Goal: Task Accomplishment & Management: Manage account settings

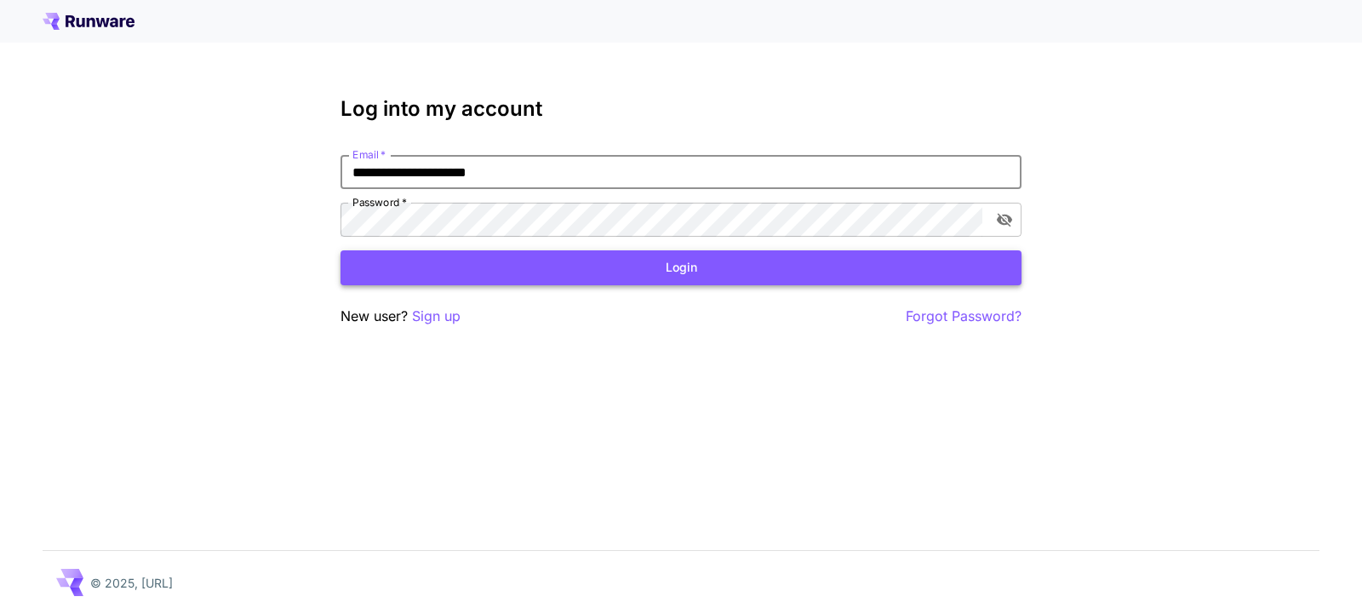
type input "**********"
click at [507, 277] on button "Login" at bounding box center [680, 267] width 681 height 35
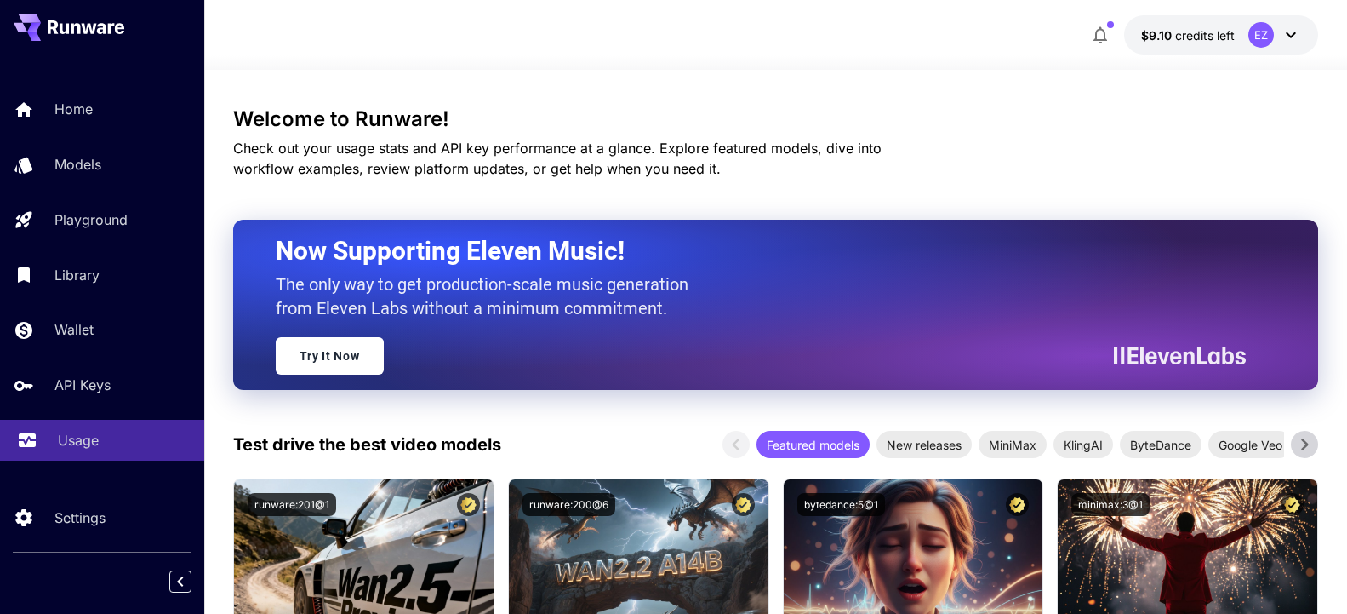
click at [83, 442] on p "Usage" at bounding box center [78, 440] width 41 height 20
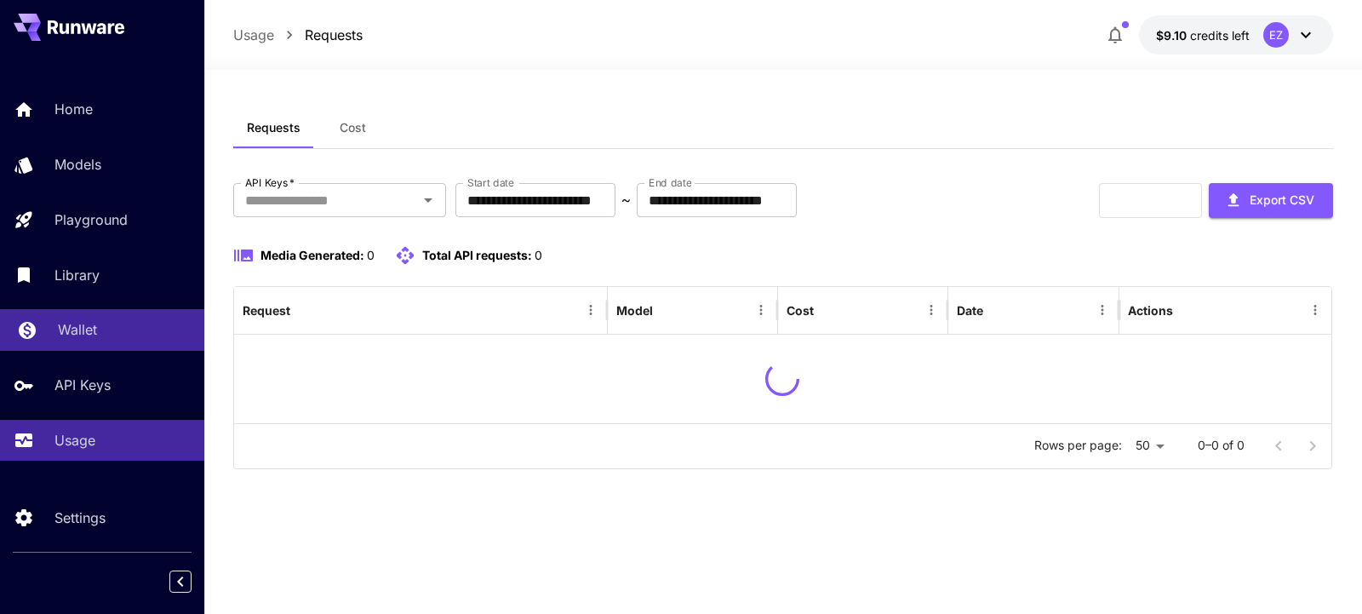
click at [89, 331] on p "Wallet" at bounding box center [77, 329] width 39 height 20
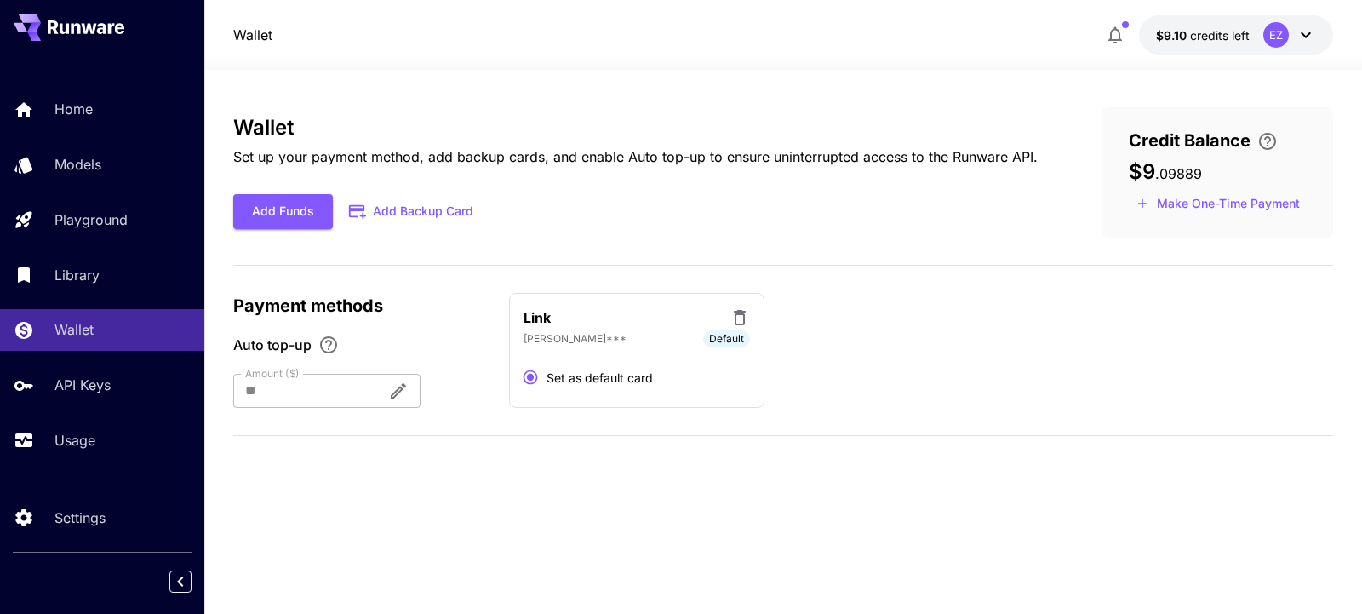
click at [683, 221] on div "Add Funds Add Backup Card" at bounding box center [635, 211] width 804 height 35
click at [659, 154] on p "Set up your payment method, add backup cards, and enable Auto top-up to ensure …" at bounding box center [635, 156] width 804 height 20
click at [711, 231] on div "Wallet Set up your payment method, add backup cards, and enable Auto top-up to …" at bounding box center [783, 172] width 1100 height 130
click at [107, 344] on link "Wallet" at bounding box center [102, 330] width 204 height 42
click at [737, 224] on div "Add Funds Add Backup Card" at bounding box center [635, 211] width 804 height 35
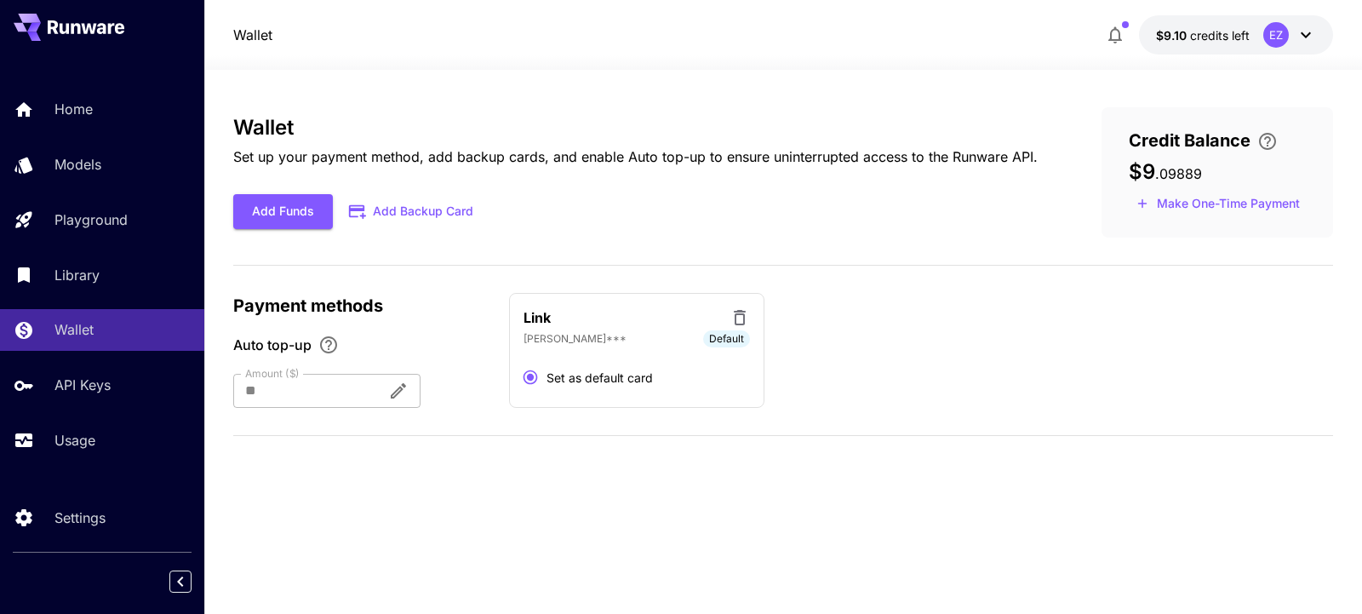
click at [774, 230] on div "Wallet Set up your payment method, add backup cards, and enable Auto top-up to …" at bounding box center [783, 172] width 1100 height 130
click at [98, 331] on div "Wallet" at bounding box center [124, 329] width 133 height 20
click at [100, 443] on div "Usage" at bounding box center [124, 440] width 133 height 20
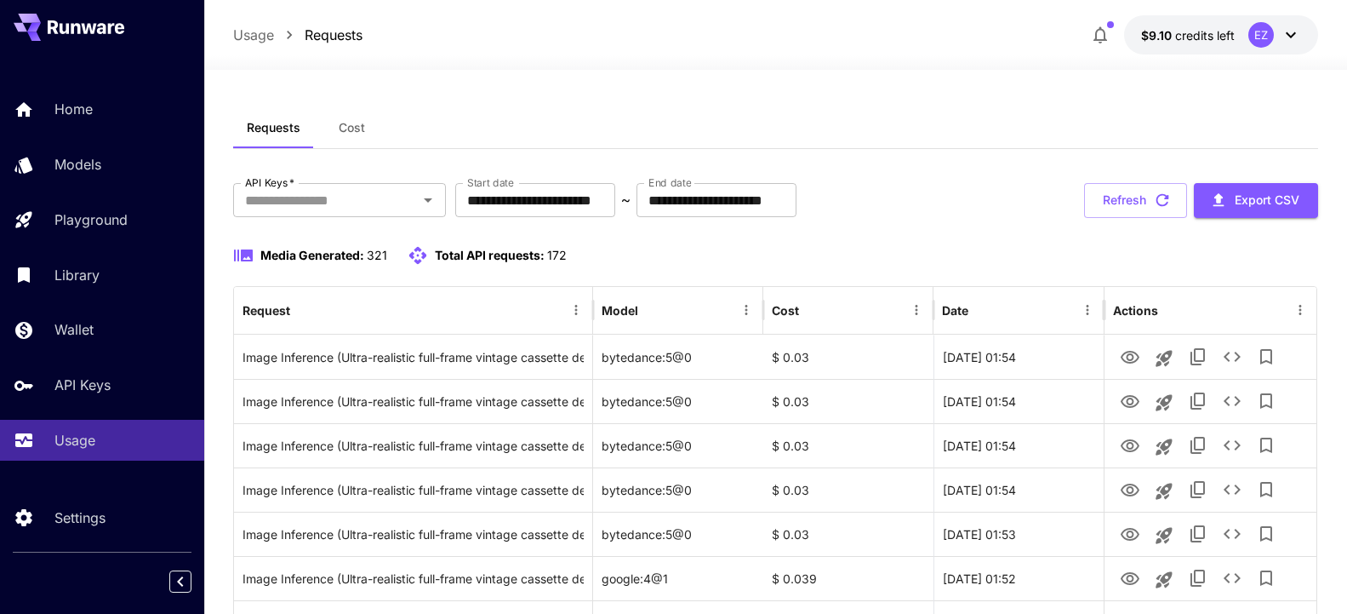
click at [353, 128] on span "Cost" at bounding box center [352, 127] width 26 height 15
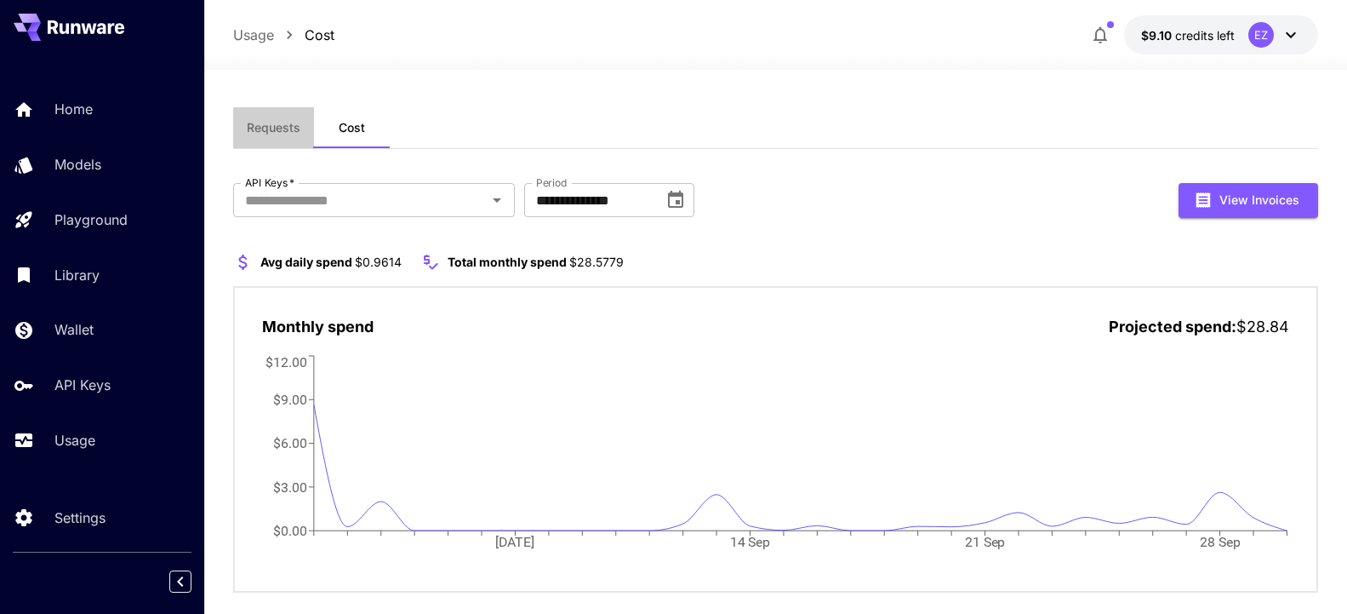
click at [265, 126] on span "Requests" at bounding box center [274, 127] width 54 height 15
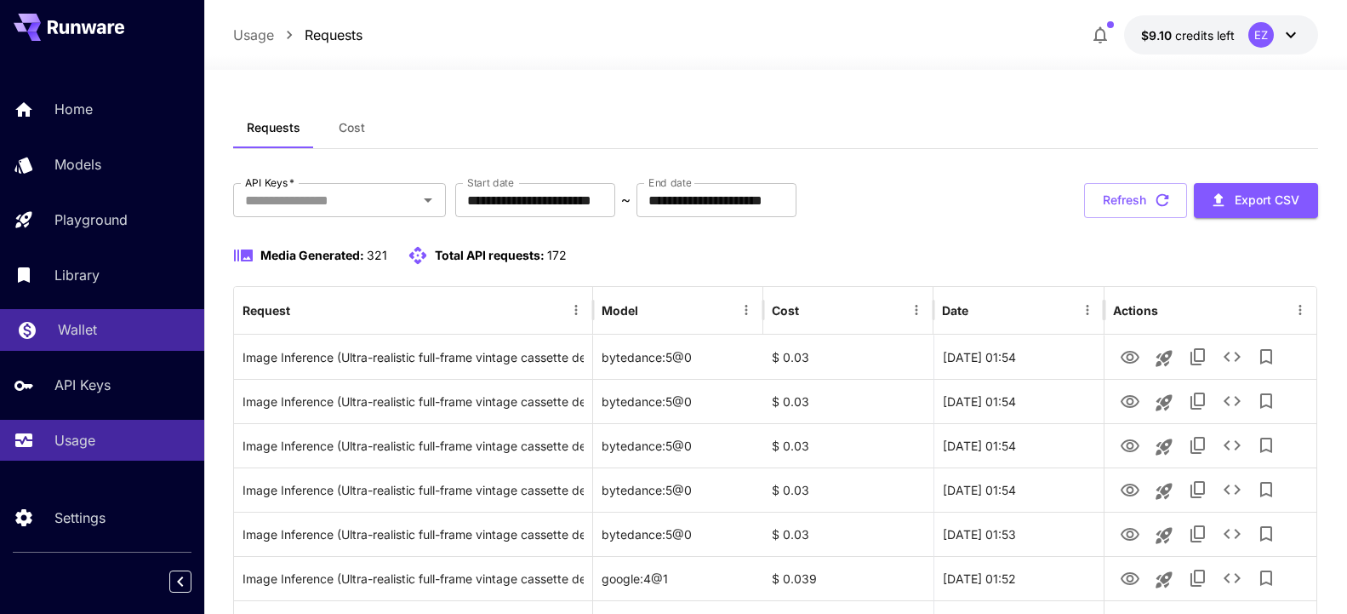
click at [88, 332] on p "Wallet" at bounding box center [77, 329] width 39 height 20
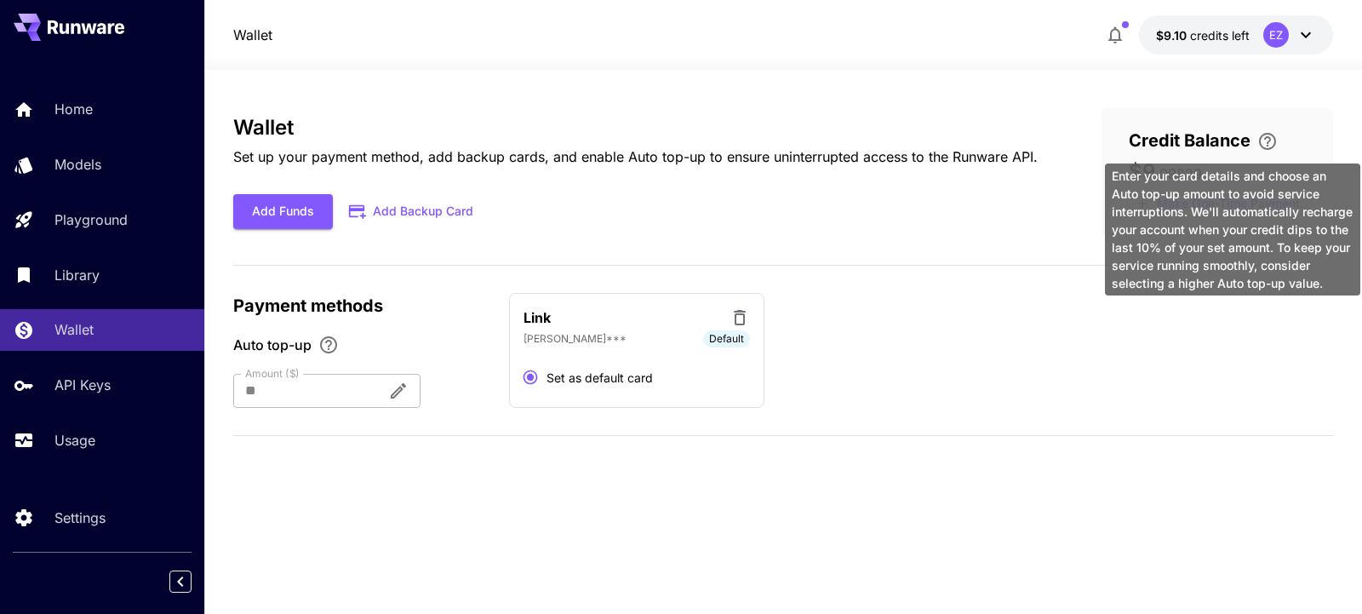
click at [1271, 140] on icon "\a Enter your card details and choose an Auto top-up amount to avoid service in…" at bounding box center [1267, 141] width 20 height 20
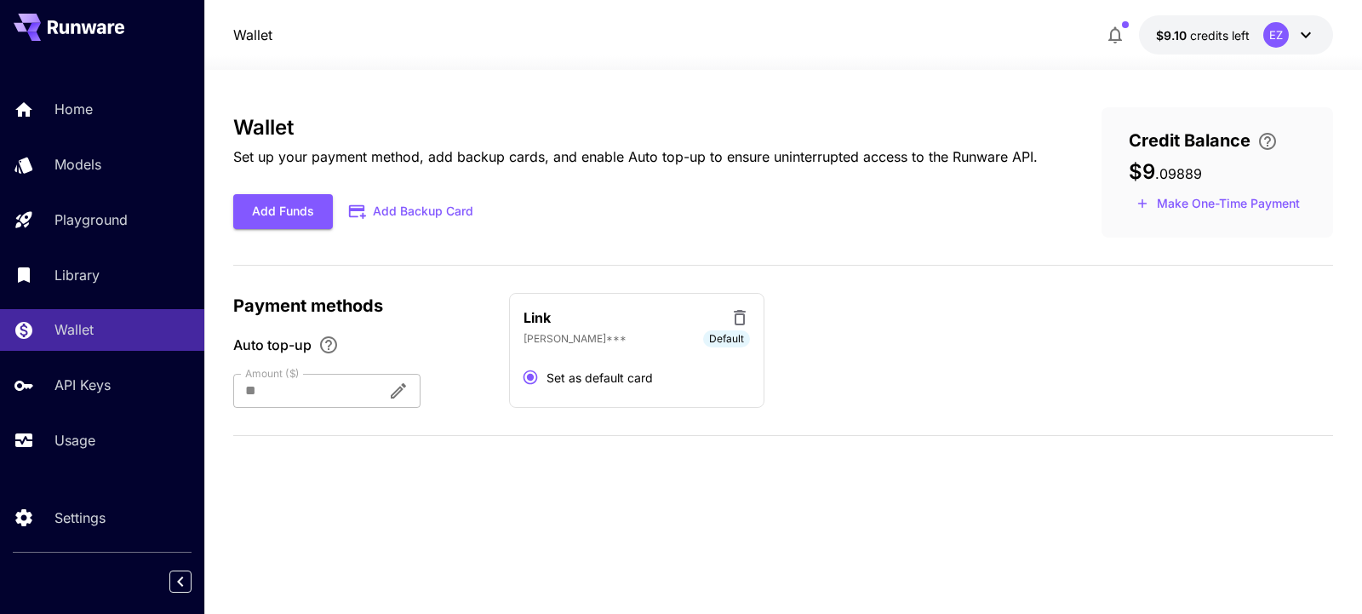
click at [934, 91] on div "Wallet Set up your payment method, add backup cards, and enable Auto top-up to …" at bounding box center [783, 342] width 1100 height 544
click at [1282, 38] on div "EZ" at bounding box center [1276, 35] width 26 height 26
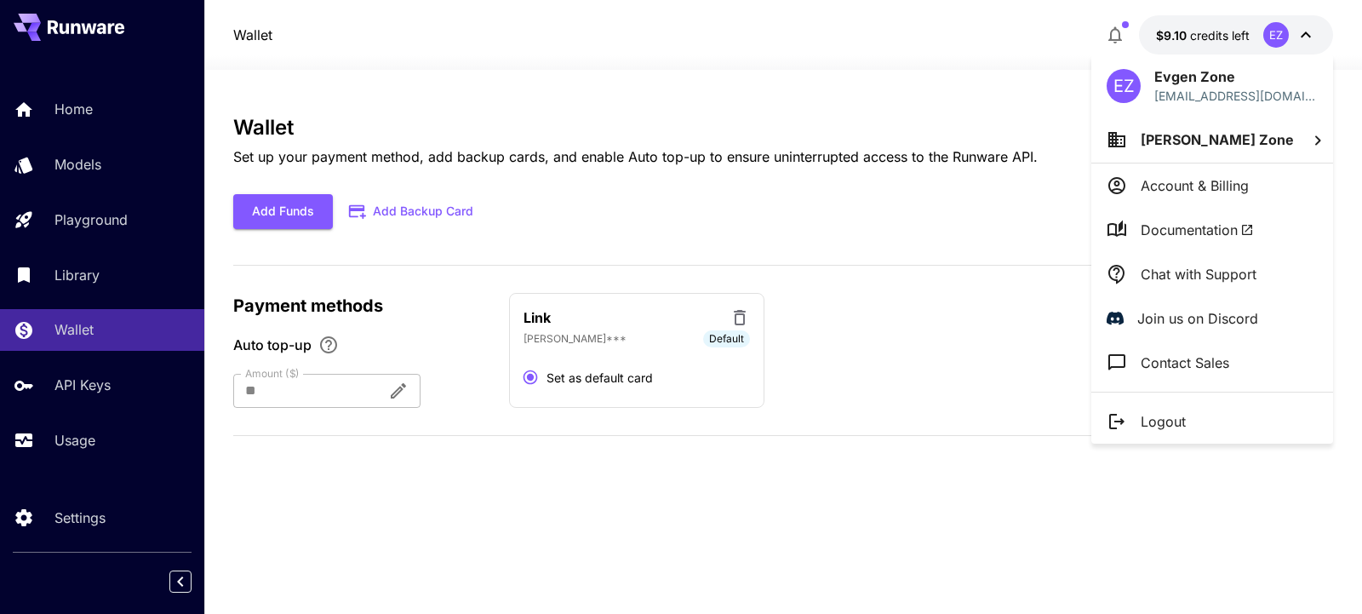
click at [1193, 188] on p "Account & Billing" at bounding box center [1194, 185] width 108 height 20
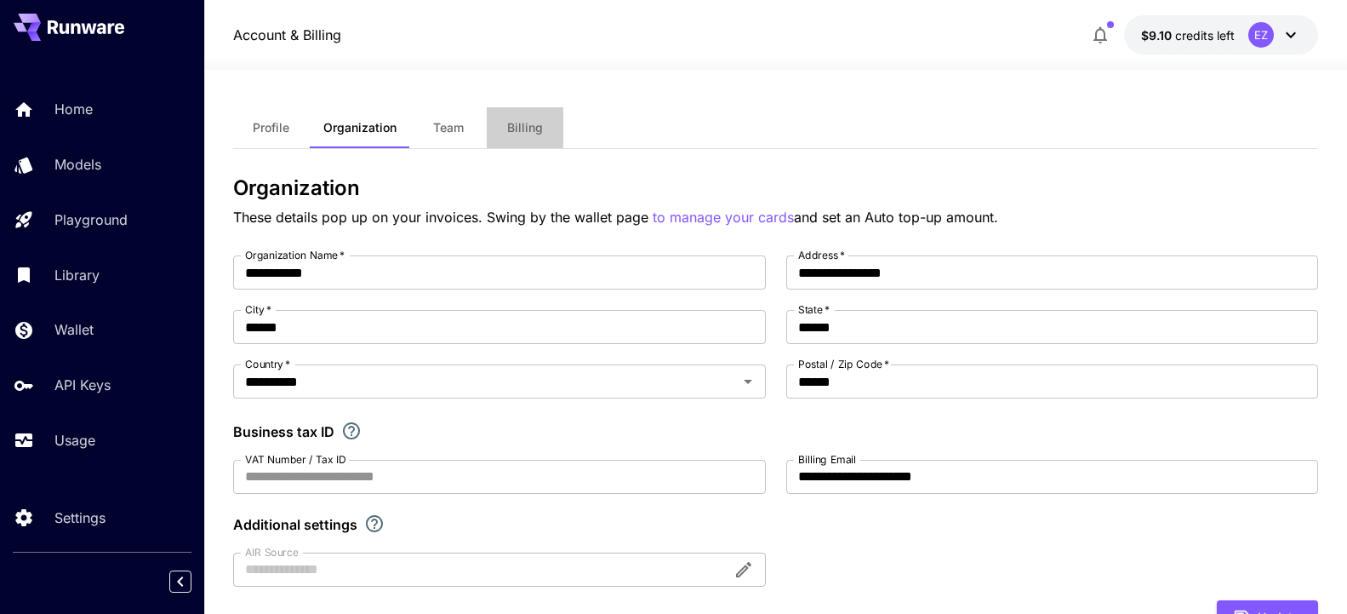
click at [528, 129] on span "Billing" at bounding box center [525, 127] width 36 height 15
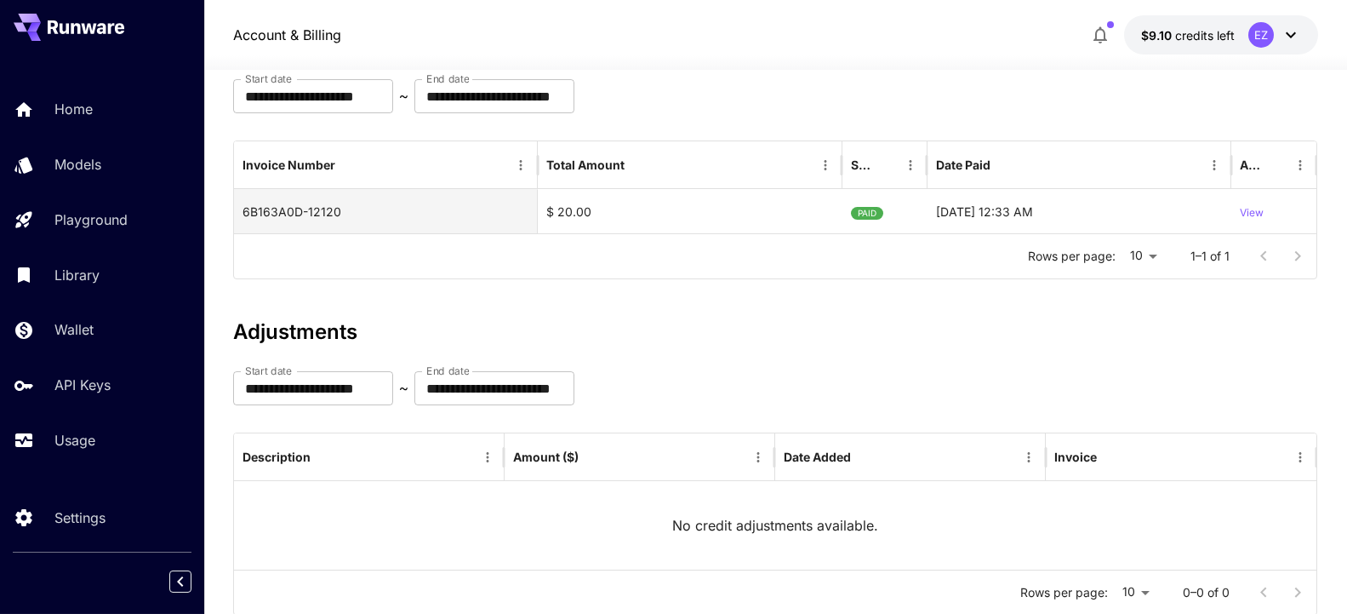
scroll to position [114, 0]
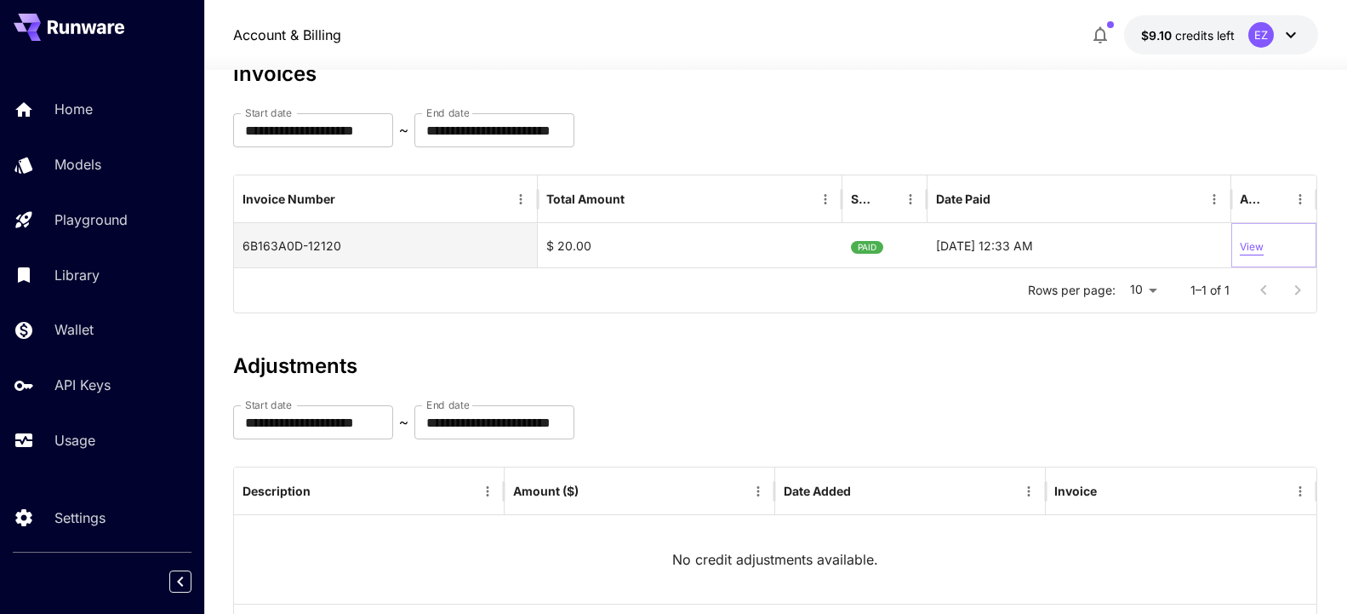
click at [1260, 249] on p "View" at bounding box center [1252, 247] width 24 height 16
click at [972, 252] on div "[DATE] 12:33 AM" at bounding box center [1080, 245] width 305 height 44
click at [592, 311] on div "Rows per page: 10 ** 1–1 of 1" at bounding box center [775, 290] width 1083 height 44
